Goal: Task Accomplishment & Management: Complete application form

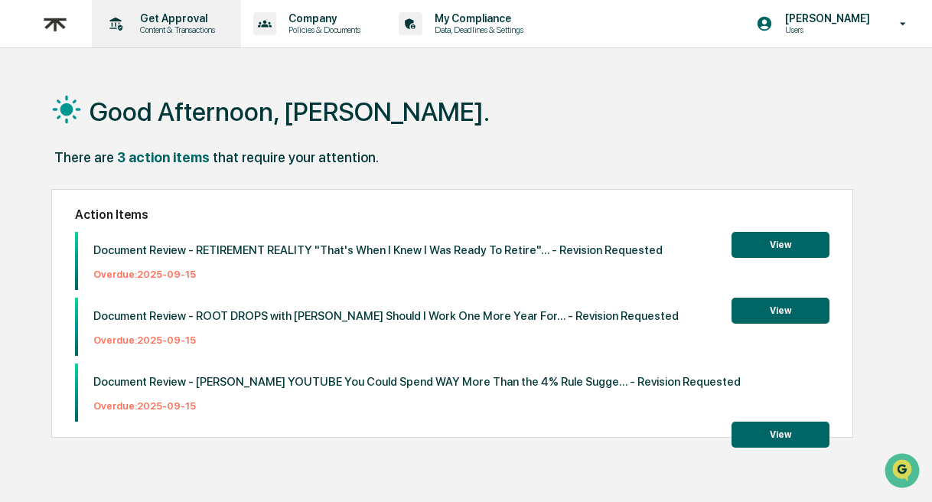
click at [183, 21] on p "Get Approval" at bounding box center [175, 18] width 95 height 12
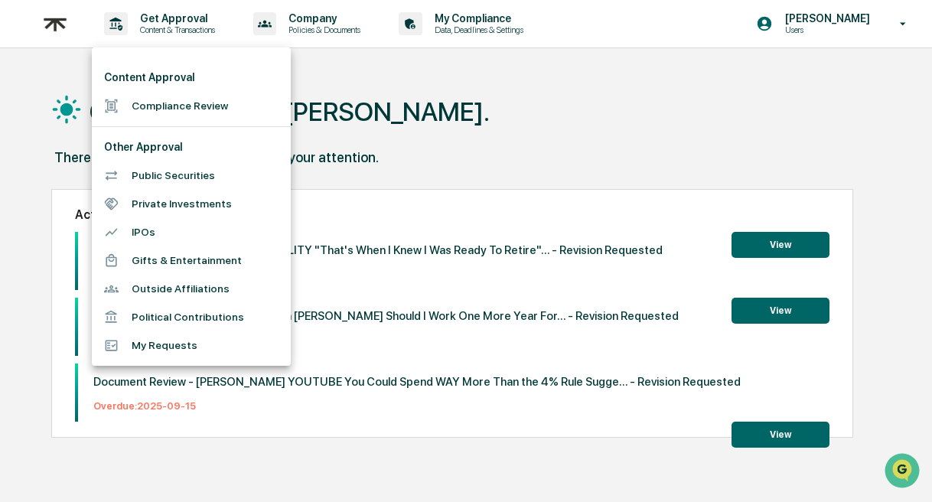
click at [179, 106] on li "Compliance Review" at bounding box center [191, 106] width 199 height 28
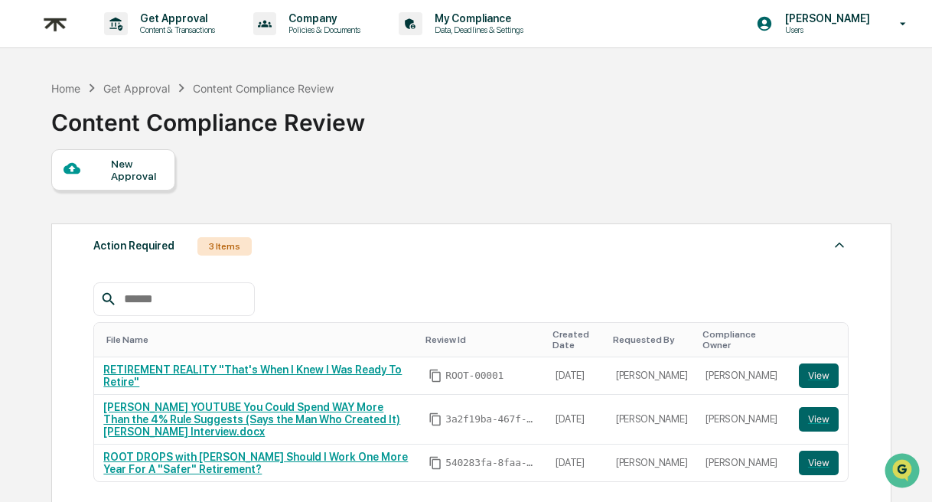
click at [125, 177] on div "New Approval" at bounding box center [136, 170] width 51 height 24
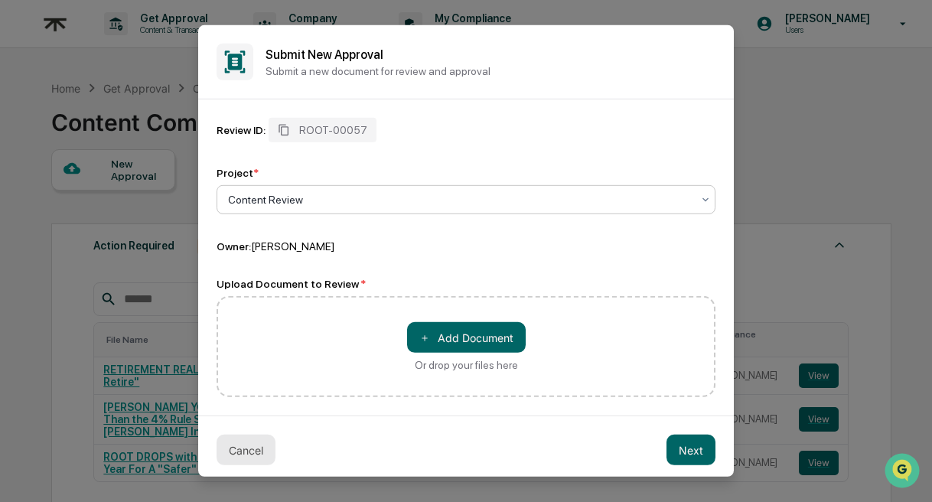
click at [232, 461] on button "Cancel" at bounding box center [246, 450] width 59 height 31
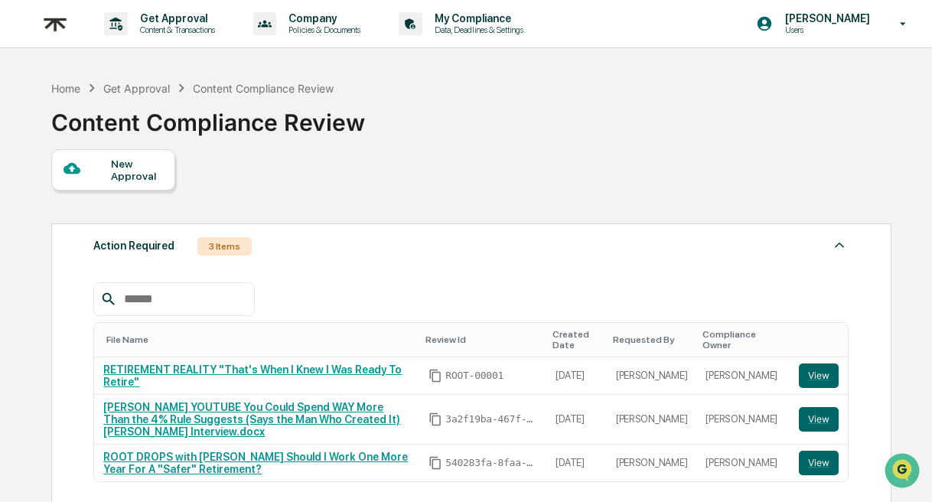
scroll to position [-1, 0]
click at [121, 170] on div "New Approval" at bounding box center [136, 170] width 51 height 24
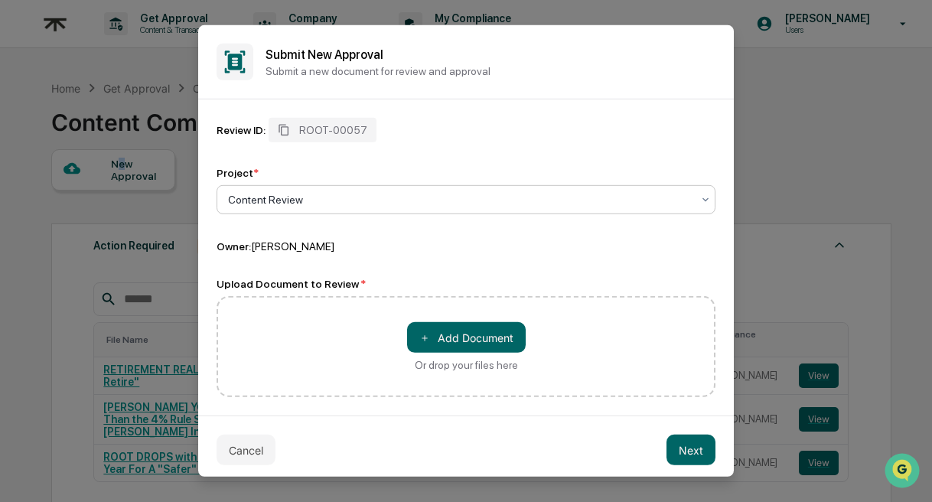
scroll to position [0, 0]
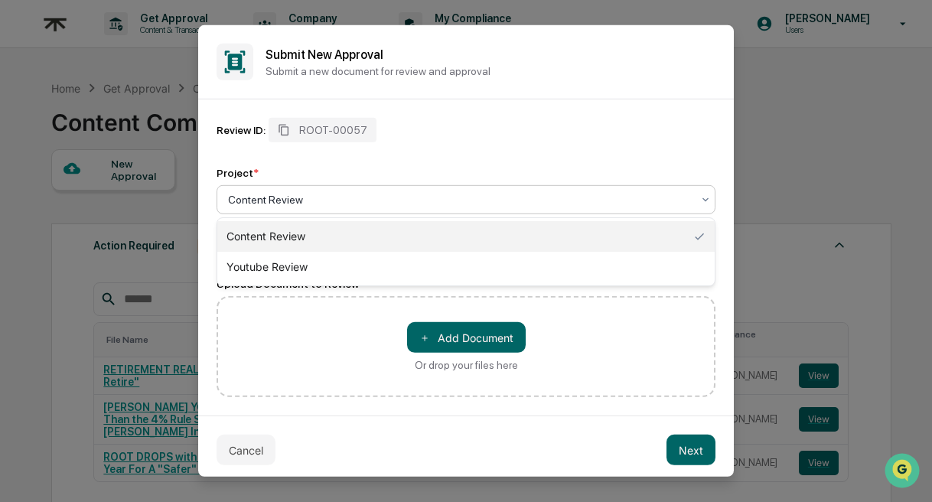
click at [380, 202] on div at bounding box center [460, 199] width 464 height 15
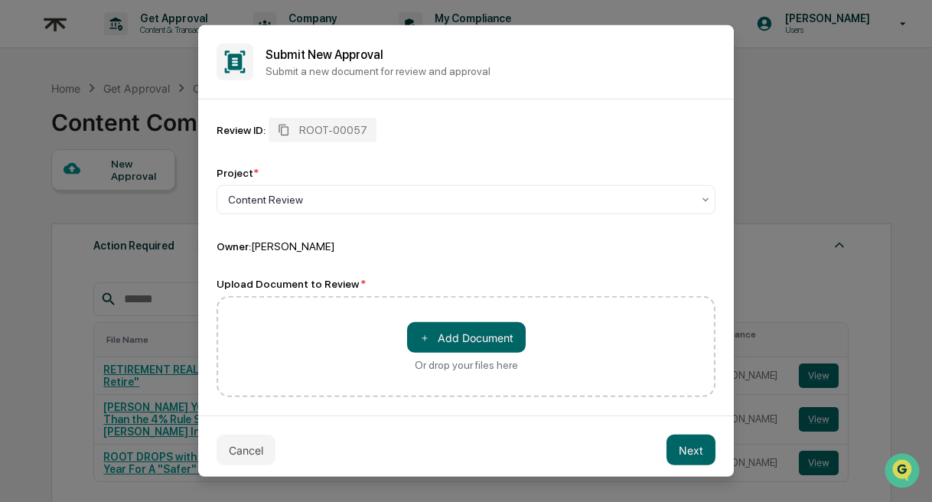
click at [481, 140] on div "Review ID: ROOT-00057" at bounding box center [466, 130] width 499 height 24
click at [406, 210] on div "Content Review" at bounding box center [459, 199] width 479 height 21
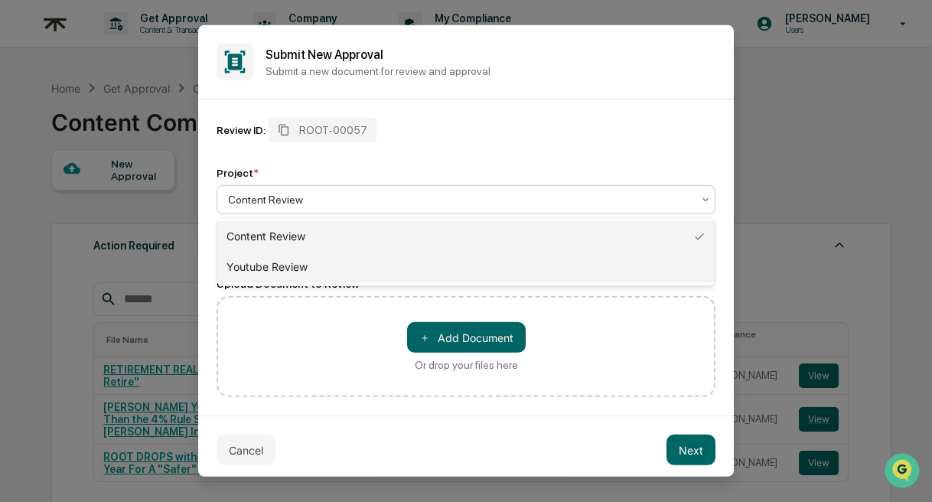
click at [279, 269] on div "Youtube Review" at bounding box center [465, 267] width 497 height 31
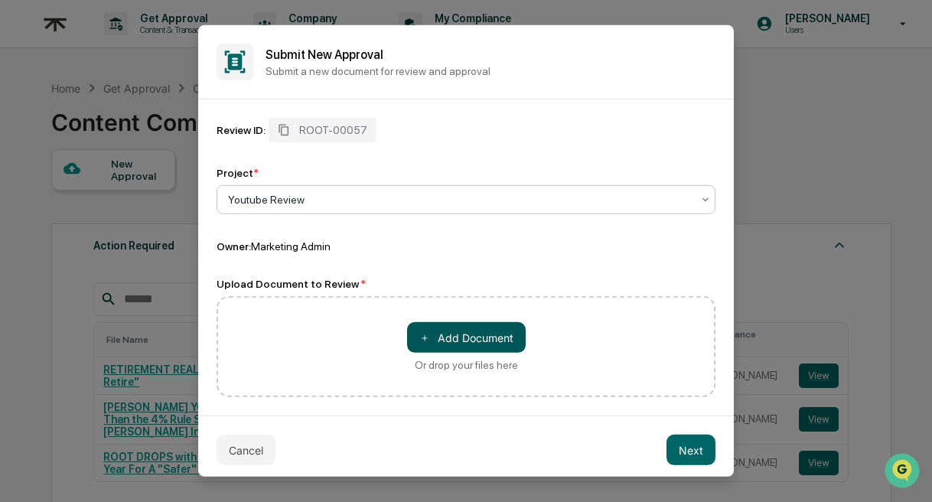
click at [457, 338] on button "＋ Add Document" at bounding box center [466, 337] width 119 height 31
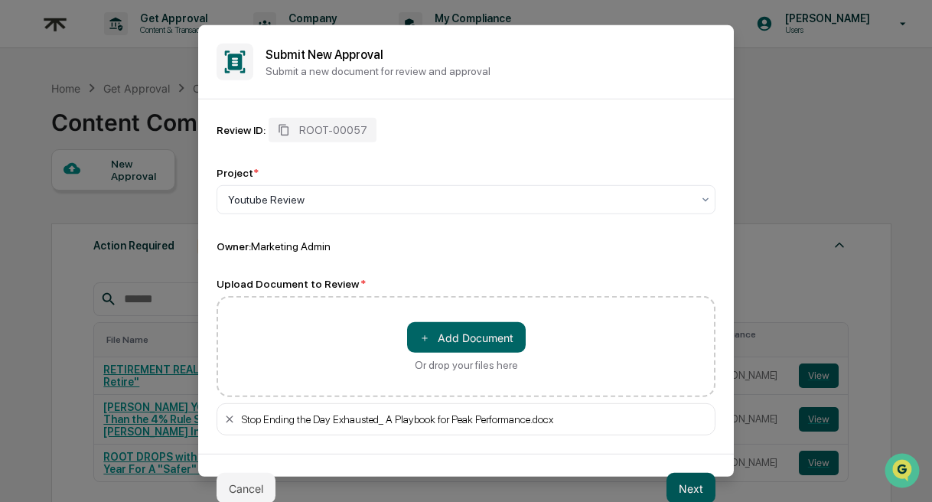
click at [690, 486] on button "Next" at bounding box center [691, 488] width 49 height 31
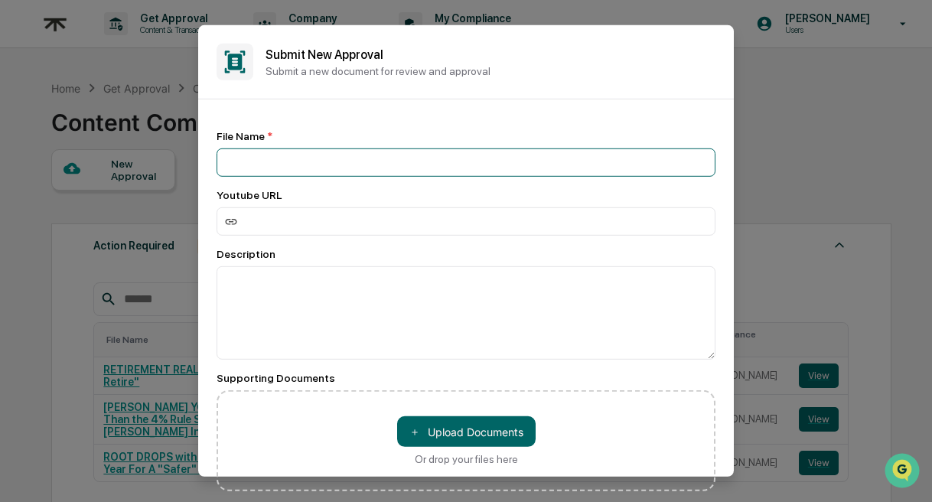
click at [293, 161] on input at bounding box center [466, 162] width 499 height 28
type input "****"
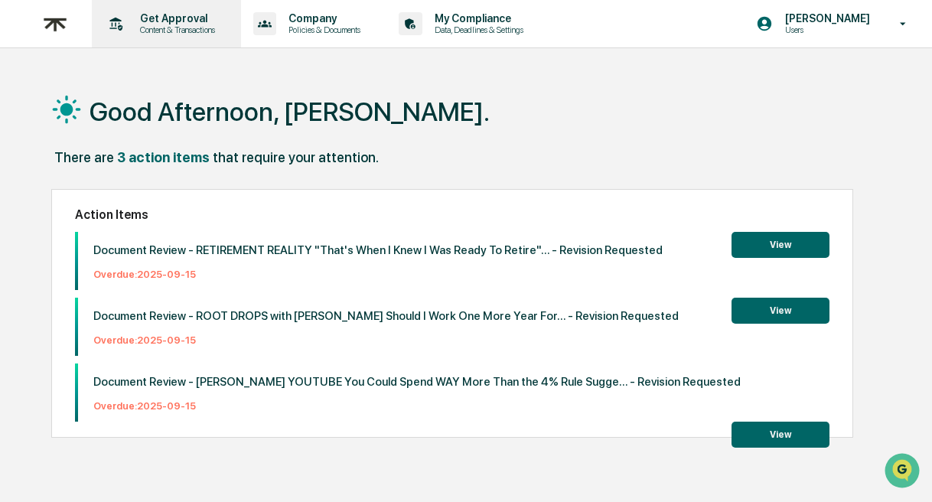
click at [175, 21] on p "Get Approval" at bounding box center [175, 18] width 95 height 12
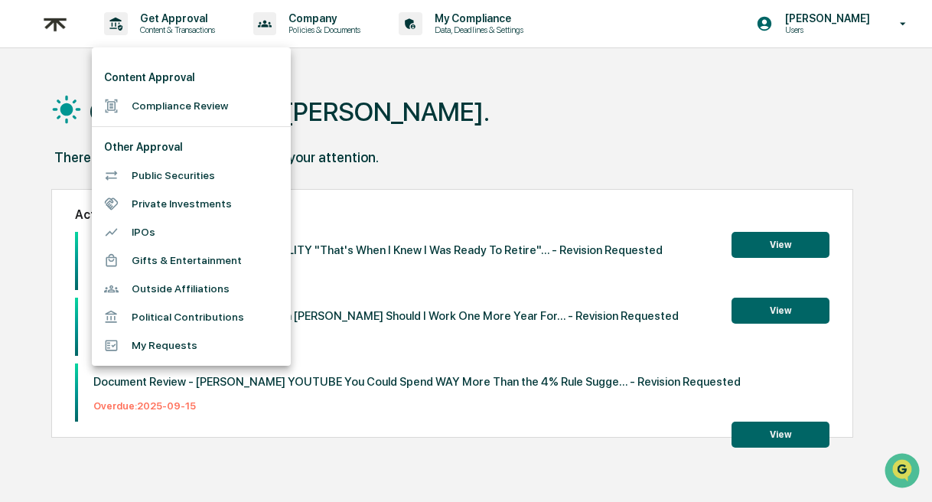
click at [193, 96] on li "Compliance Review" at bounding box center [191, 106] width 199 height 28
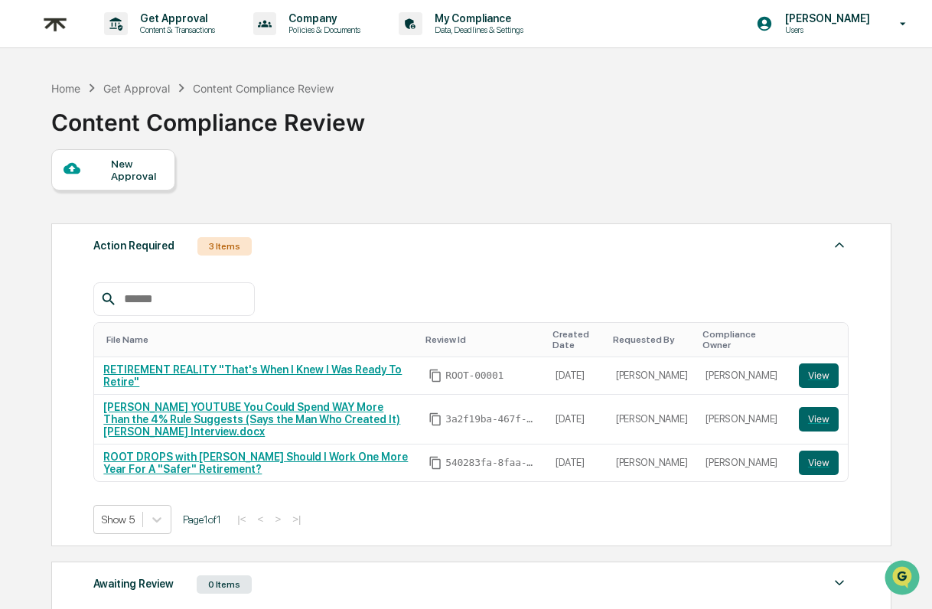
click at [133, 164] on div "New Approval" at bounding box center [136, 170] width 51 height 24
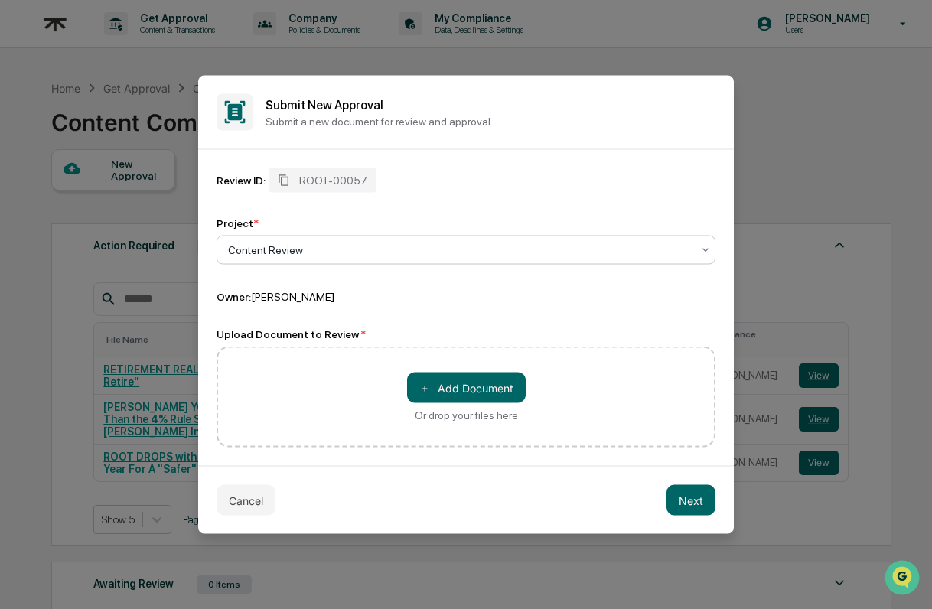
click at [370, 264] on div "Content Review" at bounding box center [466, 250] width 499 height 29
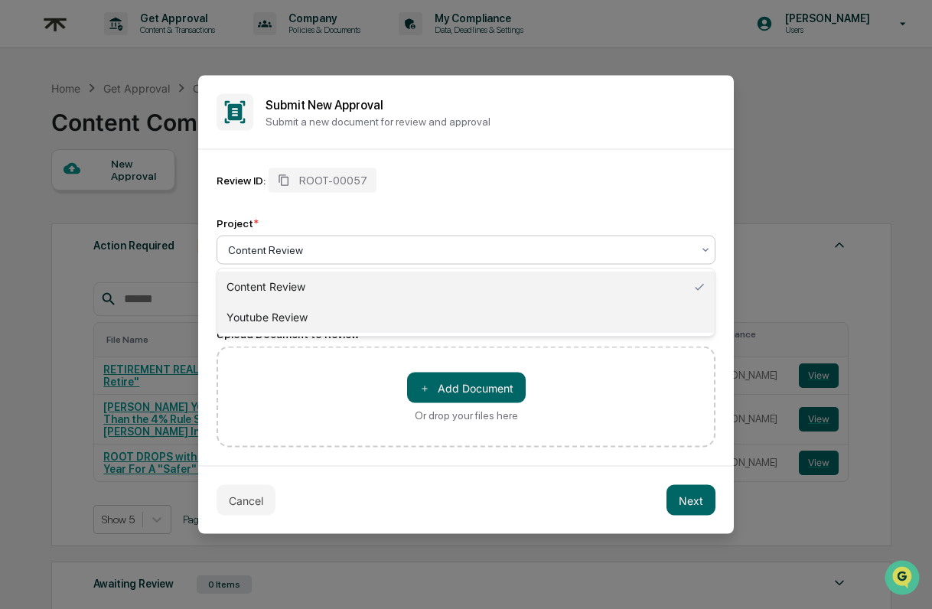
click at [333, 314] on div "Youtube Review" at bounding box center [465, 317] width 497 height 31
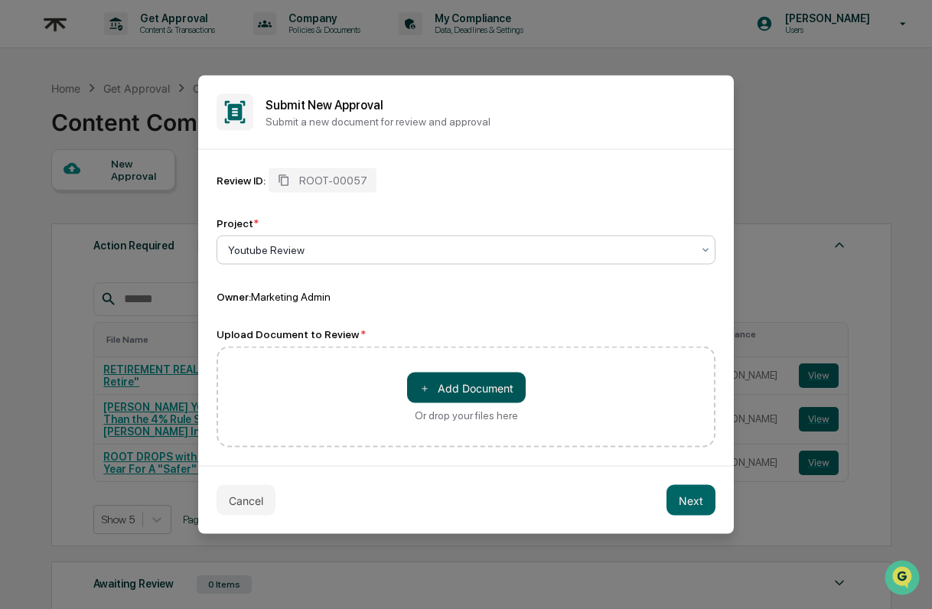
click at [440, 386] on button "＋ Add Document" at bounding box center [466, 388] width 119 height 31
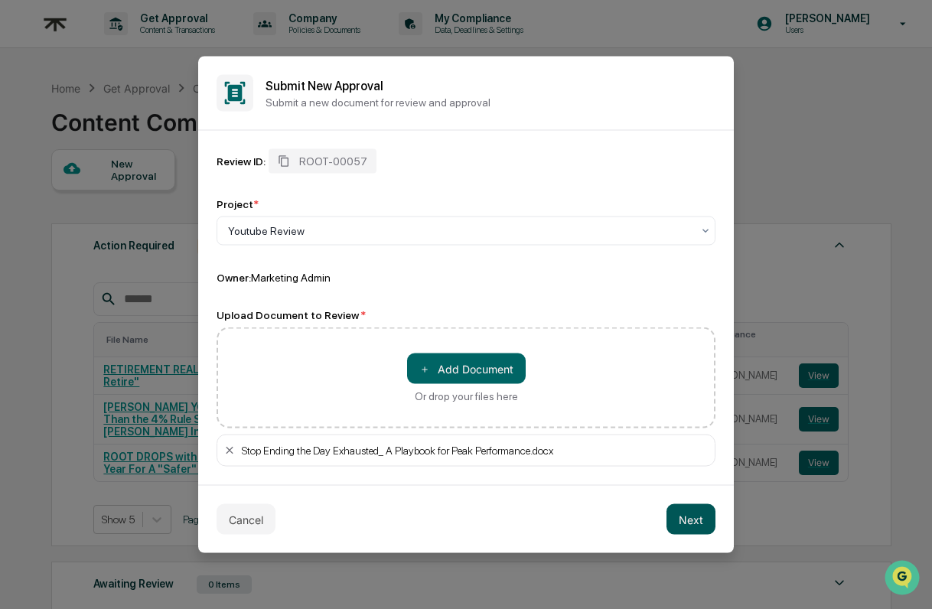
click at [697, 501] on button "Next" at bounding box center [691, 519] width 49 height 31
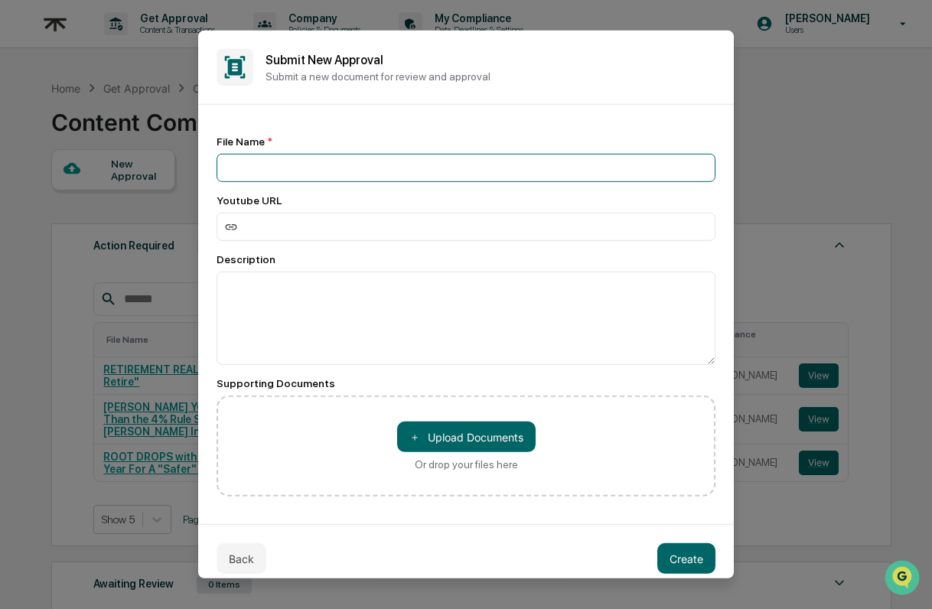
click at [287, 166] on input at bounding box center [466, 168] width 499 height 28
paste input "**********"
click at [228, 168] on input "**********" at bounding box center [466, 168] width 499 height 28
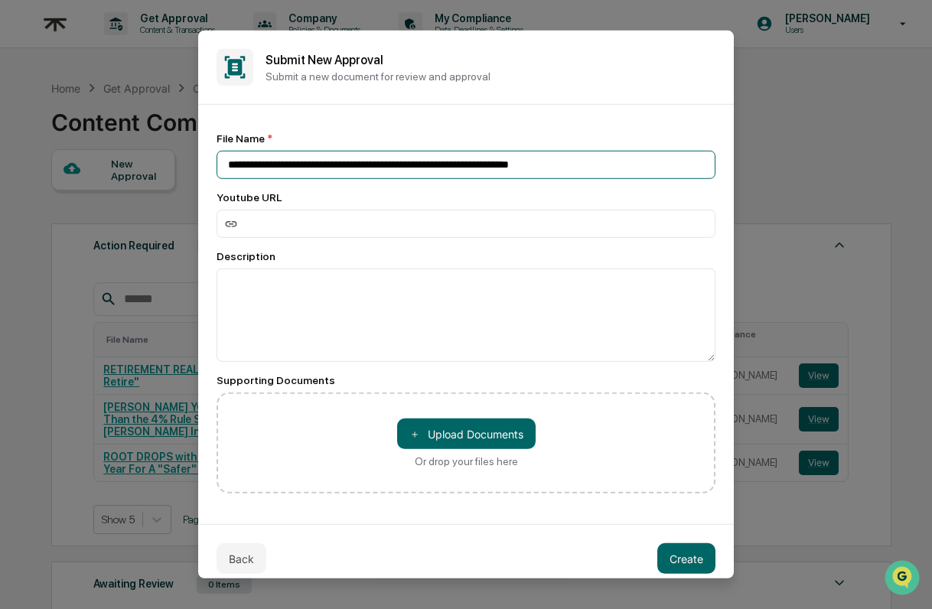
scroll to position [6, 0]
type input "**********"
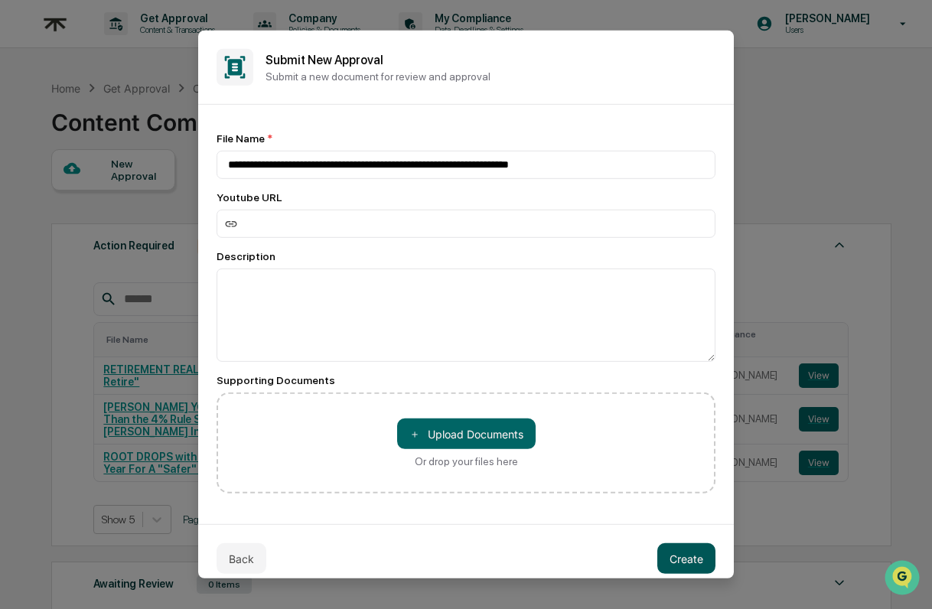
click at [694, 501] on button "Create" at bounding box center [686, 558] width 58 height 31
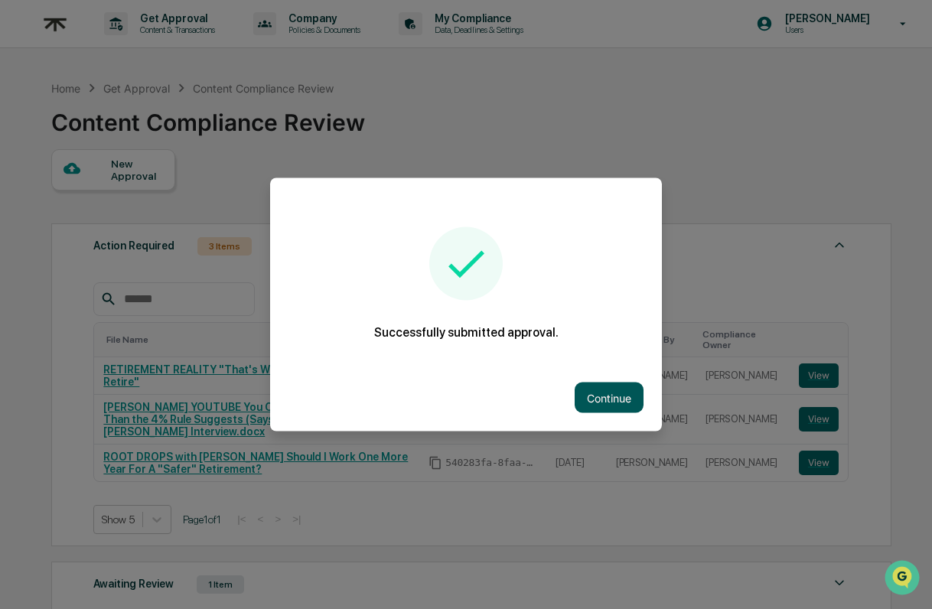
click at [613, 393] on button "Continue" at bounding box center [609, 398] width 69 height 31
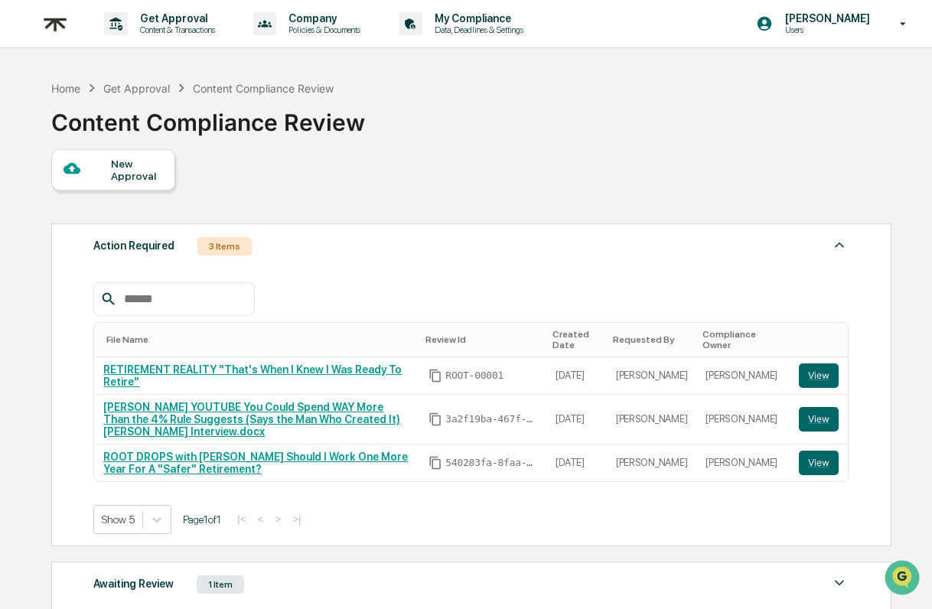
click at [112, 171] on div "New Approval" at bounding box center [136, 170] width 51 height 24
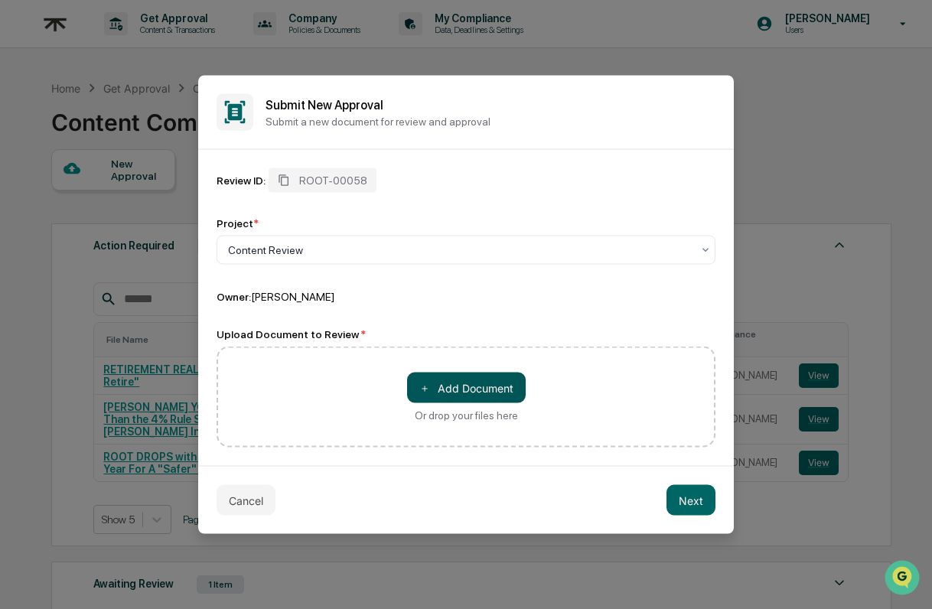
click at [457, 388] on button "＋ Add Document" at bounding box center [466, 388] width 119 height 31
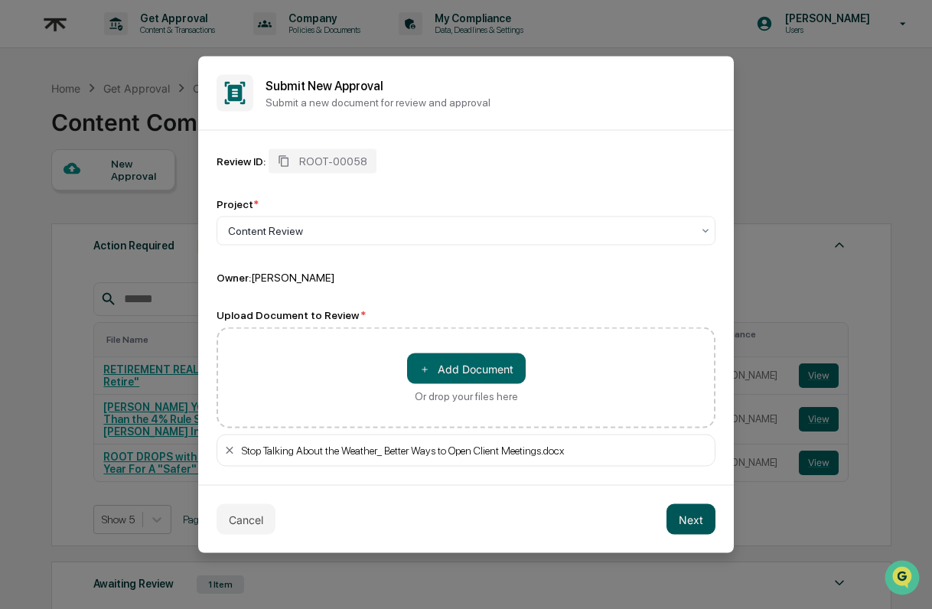
click at [687, 501] on button "Next" at bounding box center [691, 519] width 49 height 31
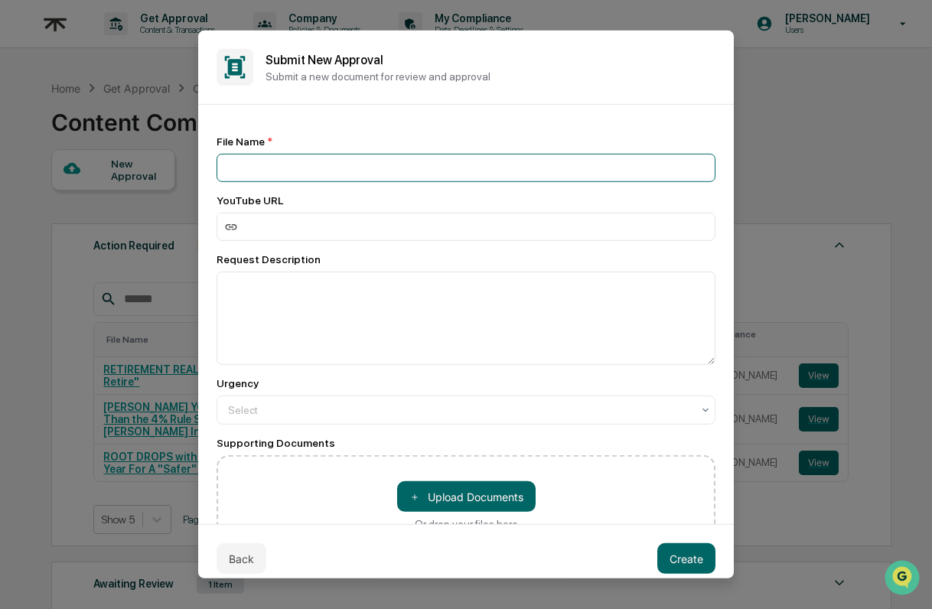
click at [320, 174] on input at bounding box center [466, 168] width 499 height 28
type input "*"
paste input "**********"
type input "**********"
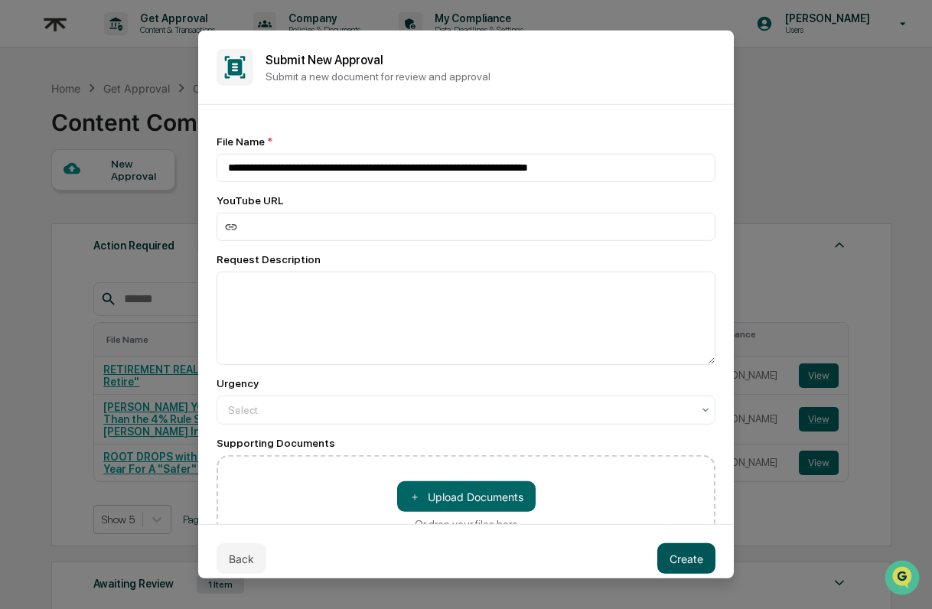
click at [705, 501] on button "Create" at bounding box center [686, 558] width 58 height 31
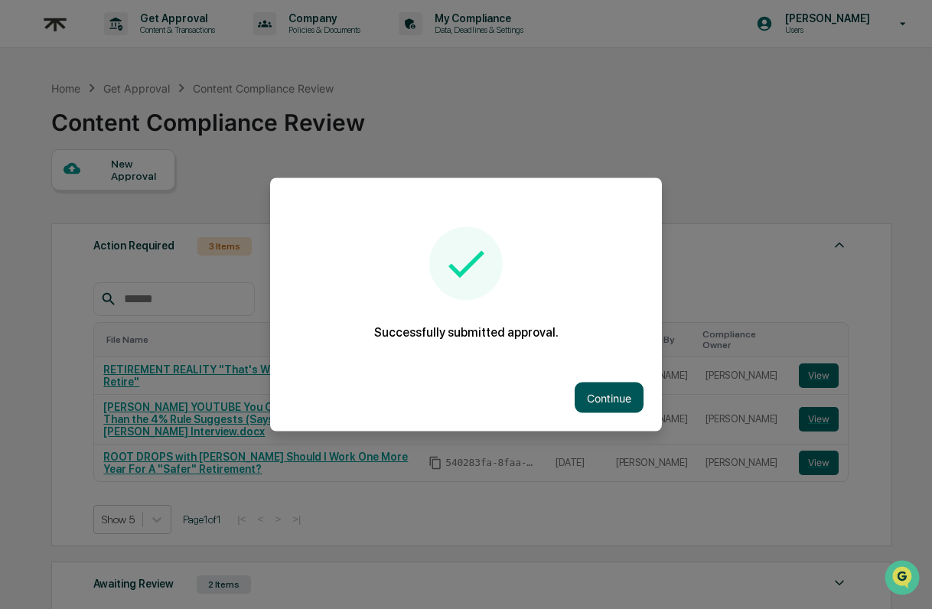
click at [610, 393] on button "Continue" at bounding box center [609, 398] width 69 height 31
